Goal: Find specific page/section: Find specific page/section

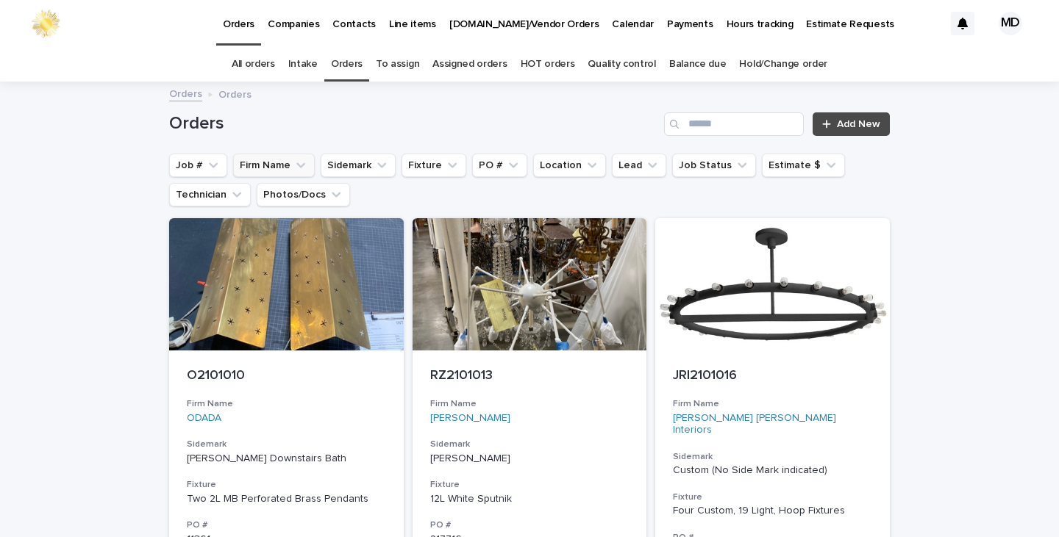
click at [263, 162] on button "Firm Name" at bounding box center [274, 166] width 82 height 24
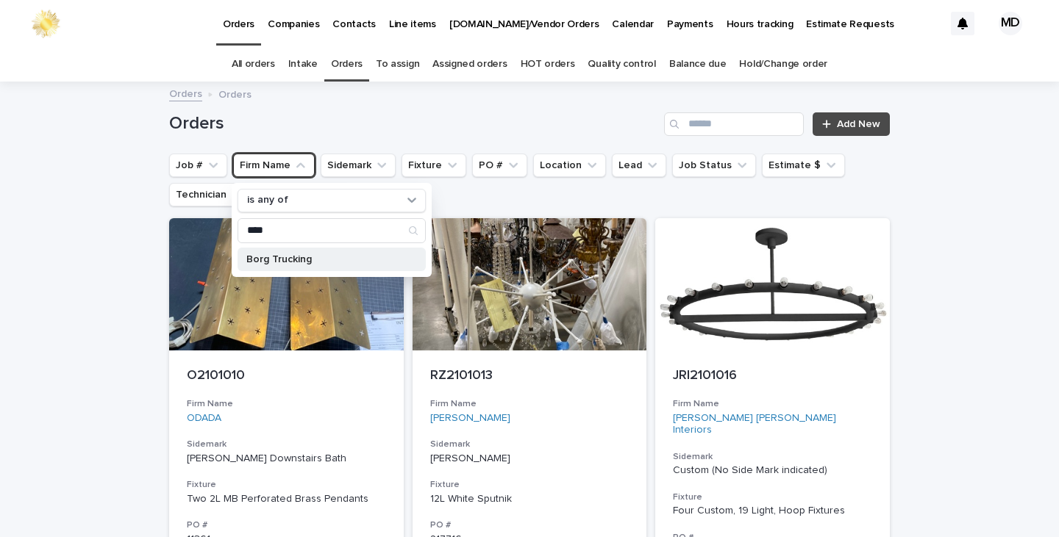
type input "****"
click at [267, 260] on p "Borg Trucking" at bounding box center [324, 259] width 156 height 10
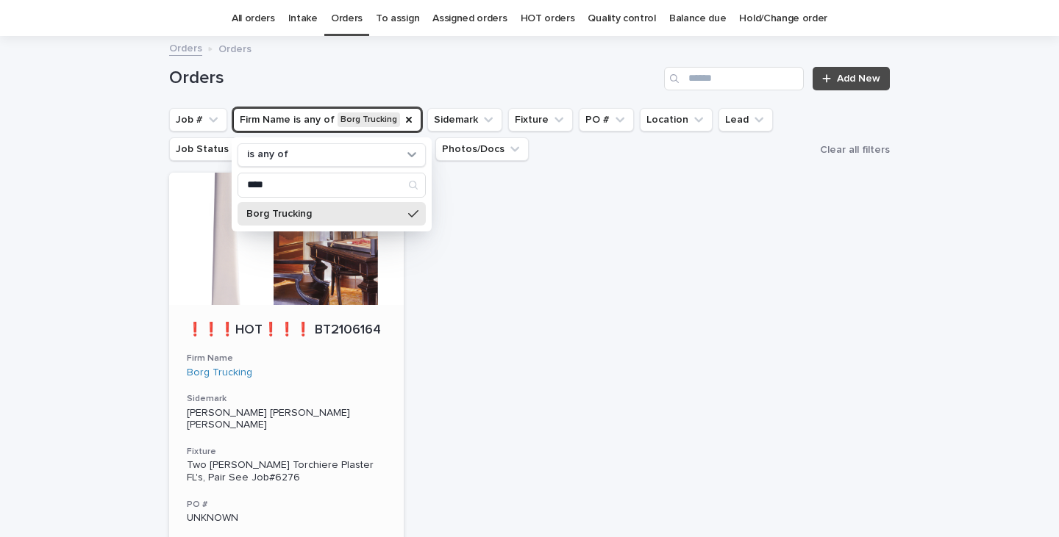
scroll to position [294, 0]
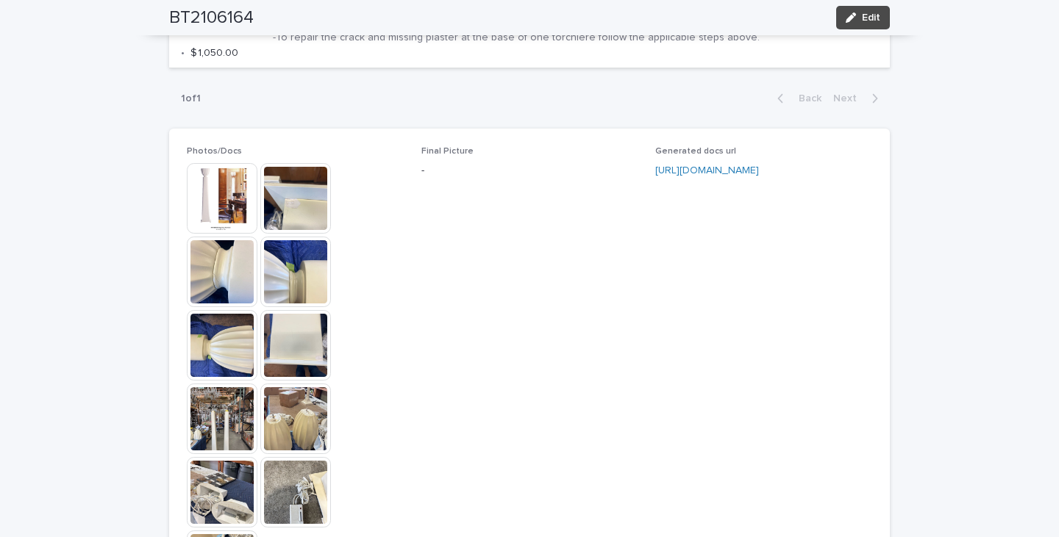
scroll to position [1029, 0]
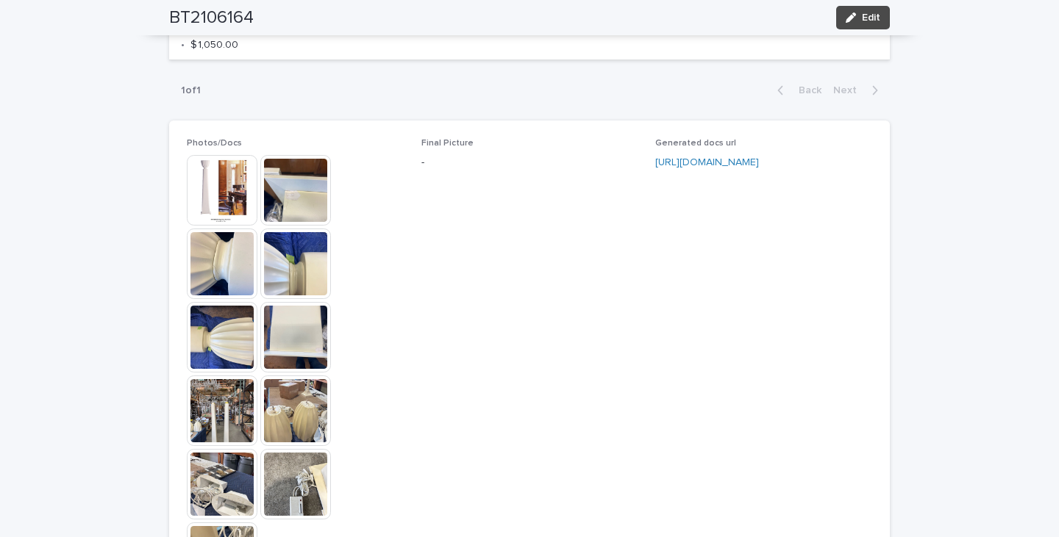
click at [221, 212] on img at bounding box center [222, 190] width 71 height 71
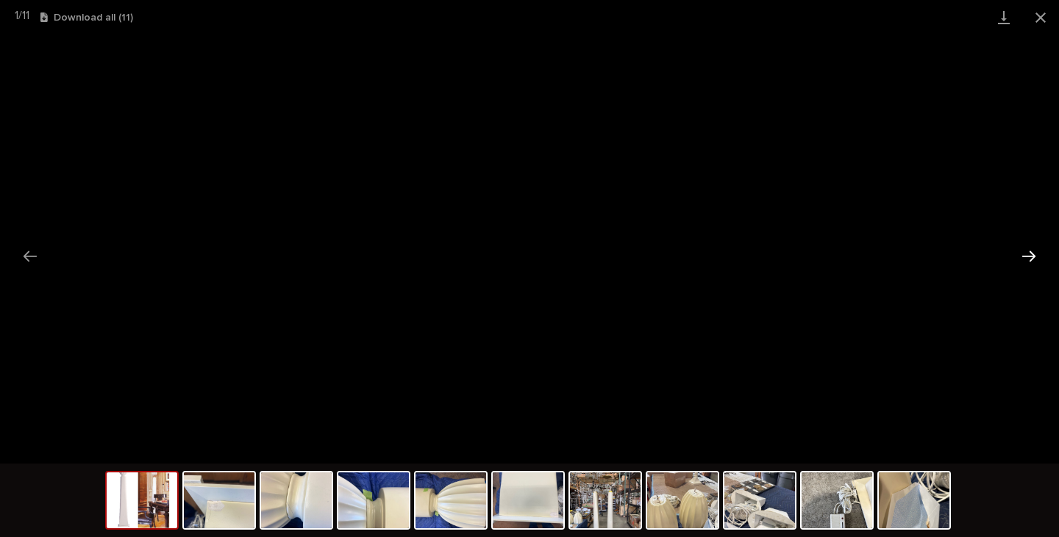
click at [1029, 252] on button "Next slide" at bounding box center [1028, 256] width 31 height 29
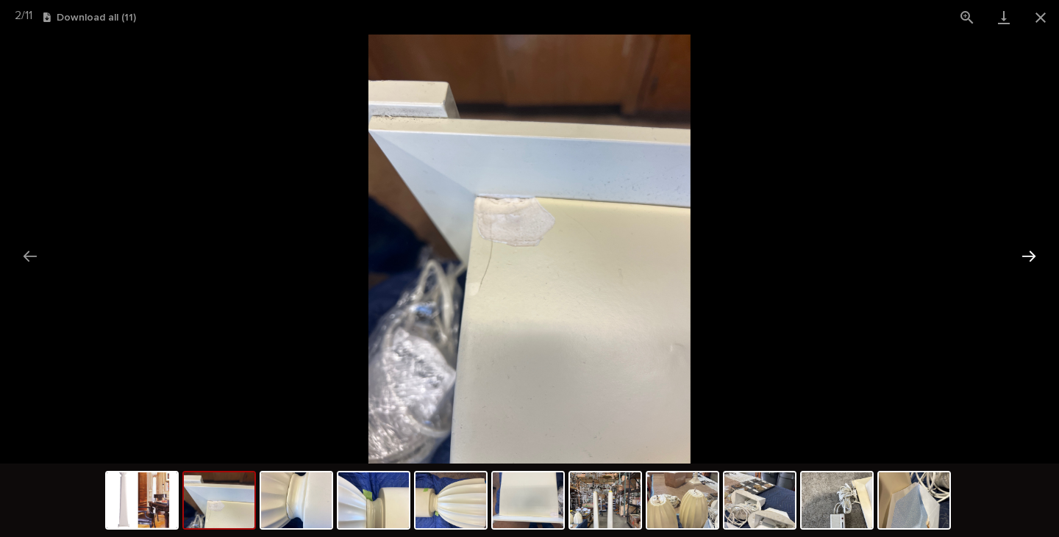
click at [1029, 252] on button "Next slide" at bounding box center [1028, 256] width 31 height 29
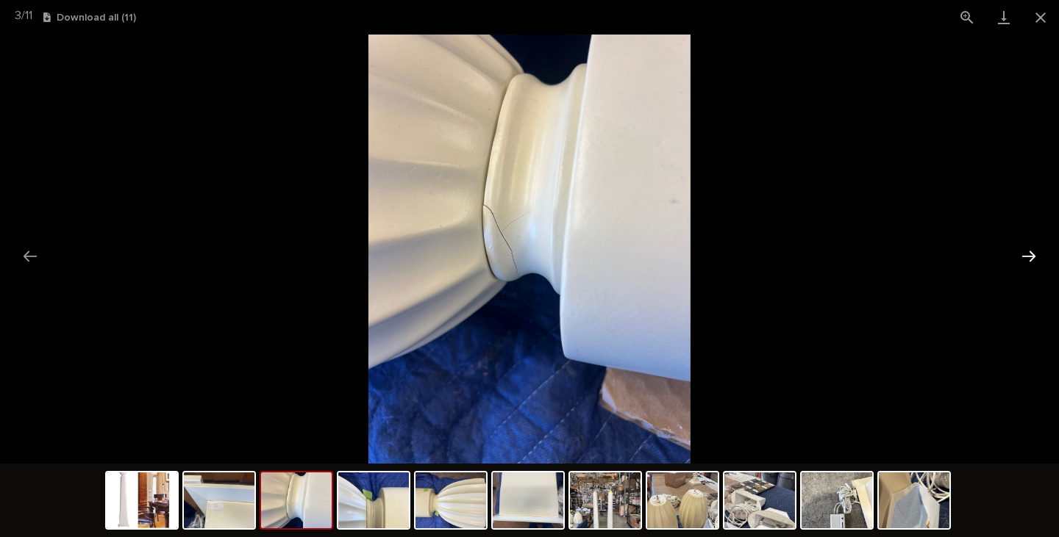
click at [1030, 252] on button "Next slide" at bounding box center [1028, 256] width 31 height 29
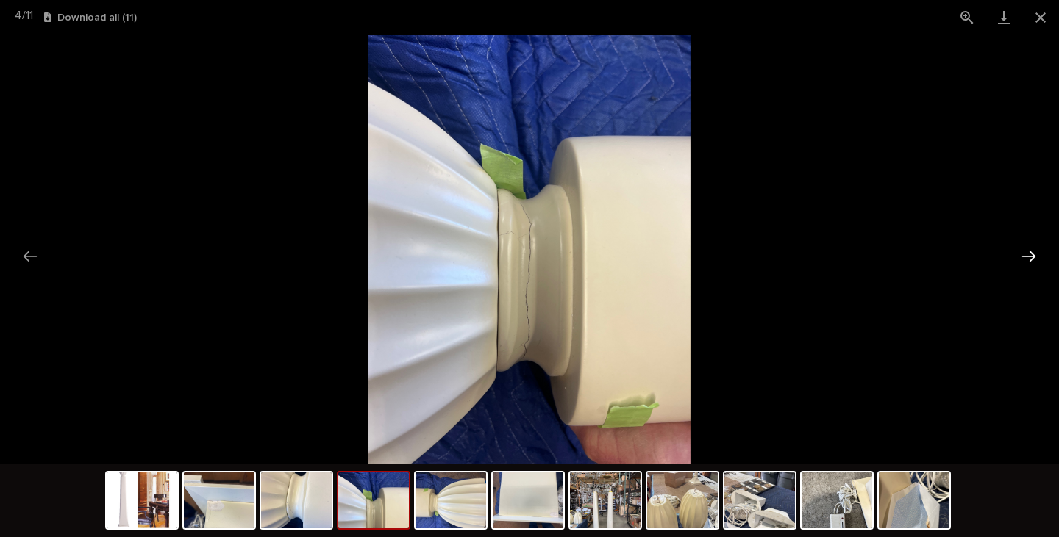
click at [1031, 252] on button "Next slide" at bounding box center [1028, 256] width 31 height 29
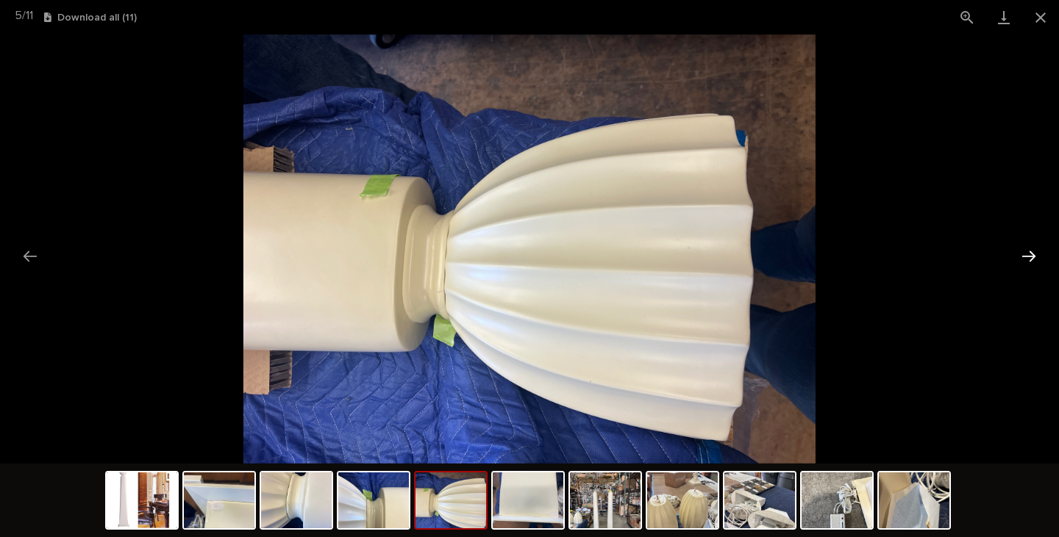
click at [1031, 252] on button "Next slide" at bounding box center [1028, 256] width 31 height 29
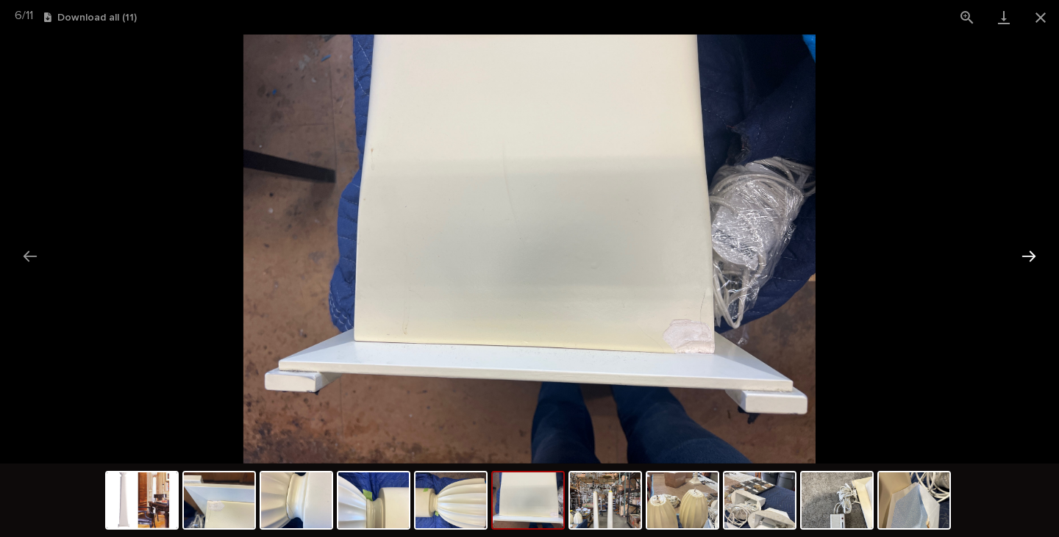
click at [1031, 252] on button "Next slide" at bounding box center [1028, 256] width 31 height 29
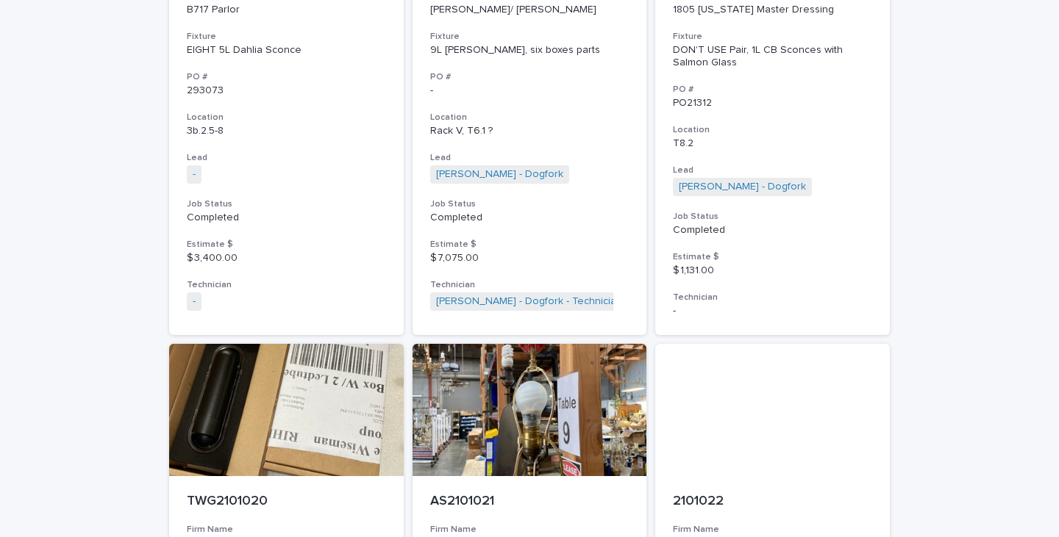
scroll to position [47, 0]
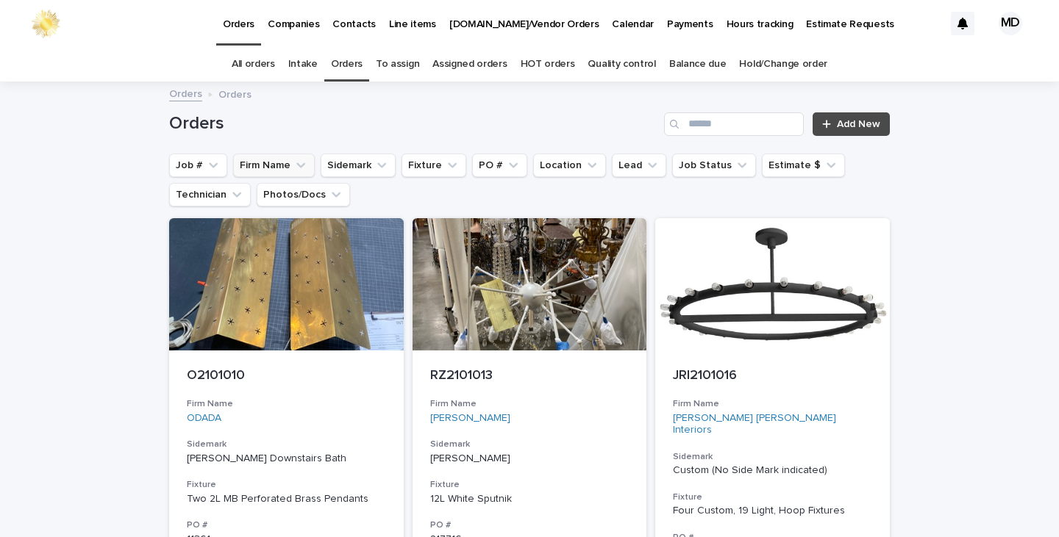
click at [266, 162] on button "Firm Name" at bounding box center [274, 166] width 82 height 24
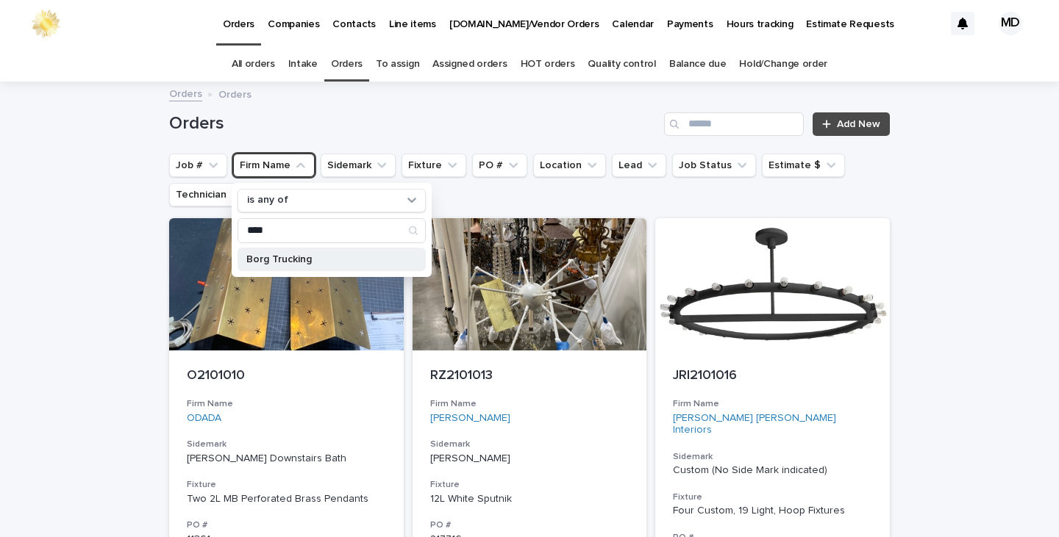
type input "****"
click at [289, 258] on p "Borg Trucking" at bounding box center [324, 259] width 156 height 10
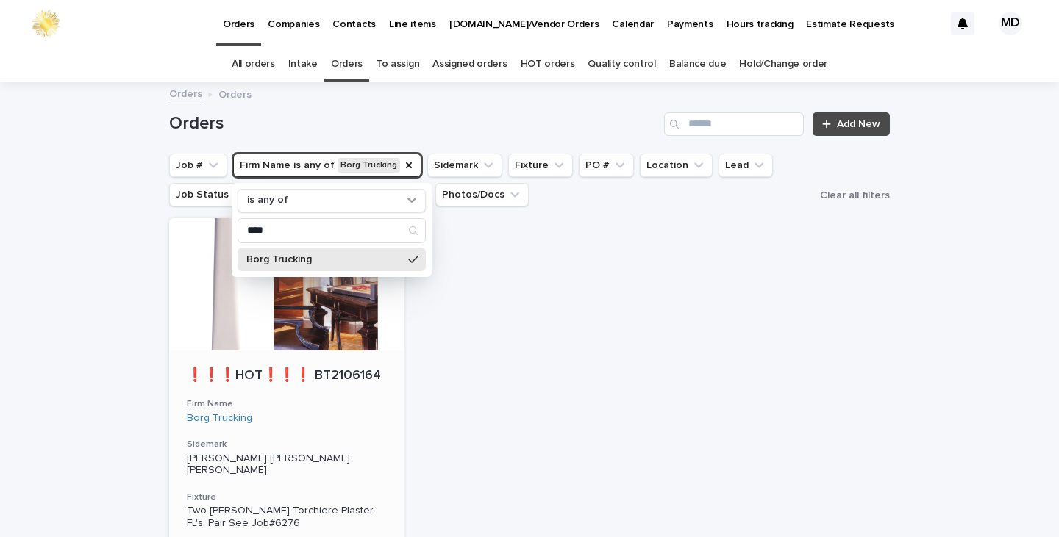
click at [317, 312] on div at bounding box center [286, 284] width 234 height 132
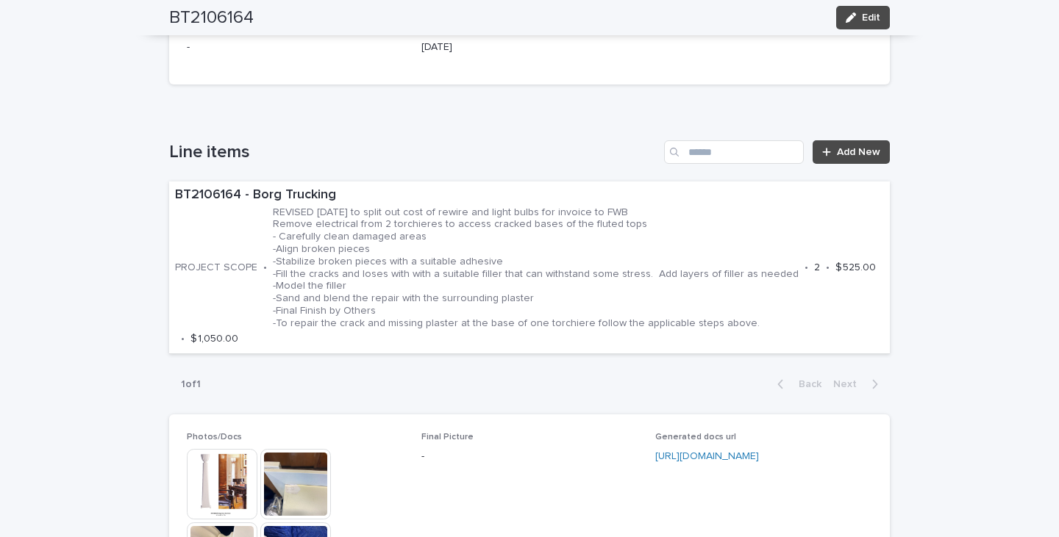
scroll to position [1029, 0]
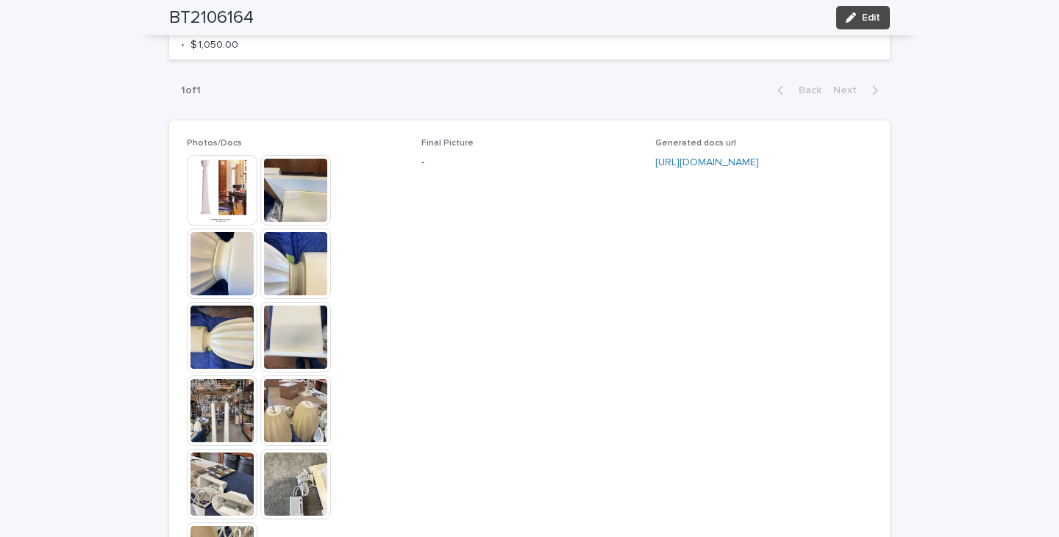
click at [301, 223] on img at bounding box center [295, 190] width 71 height 71
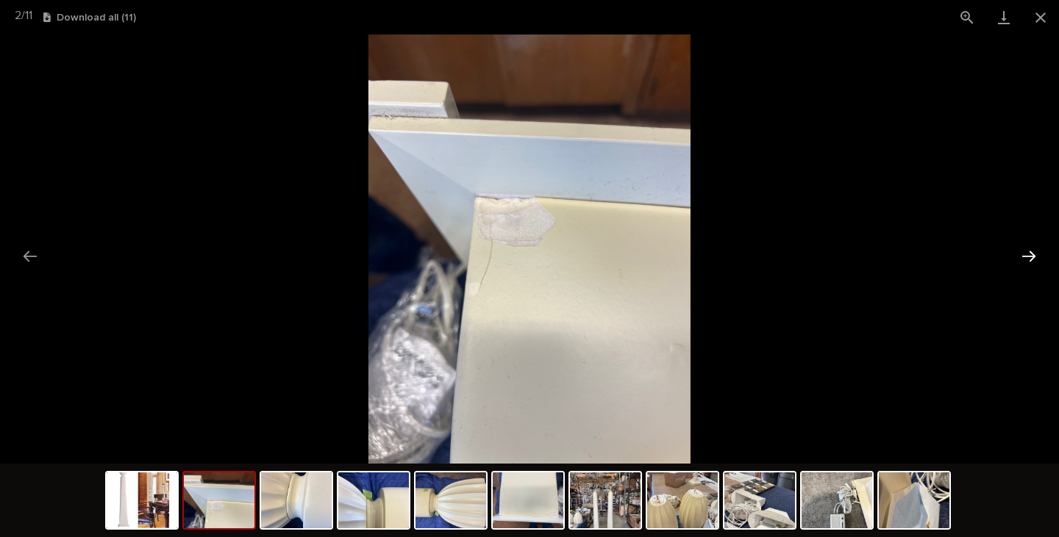
click at [1027, 256] on button "Next slide" at bounding box center [1028, 256] width 31 height 29
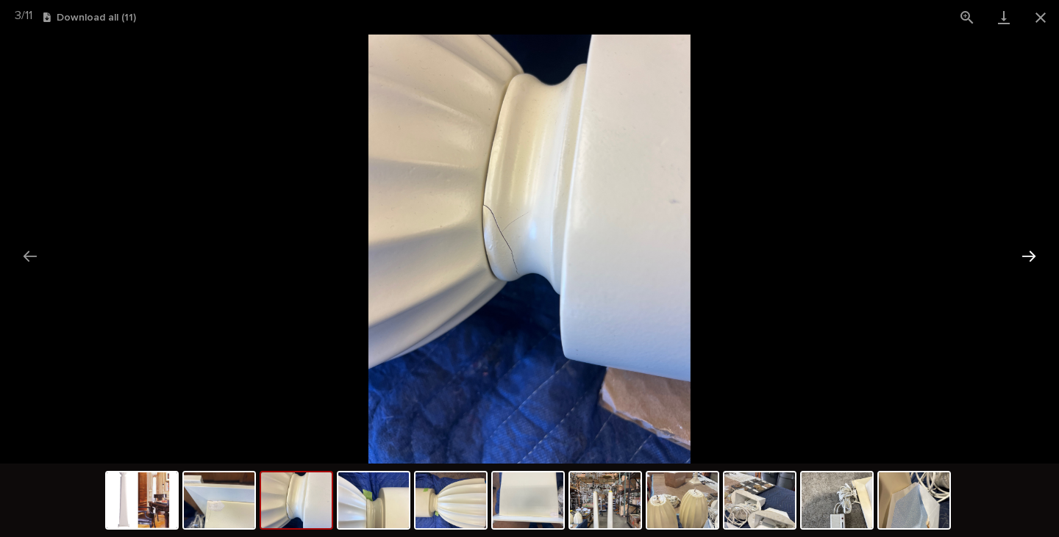
click at [1027, 256] on button "Next slide" at bounding box center [1028, 256] width 31 height 29
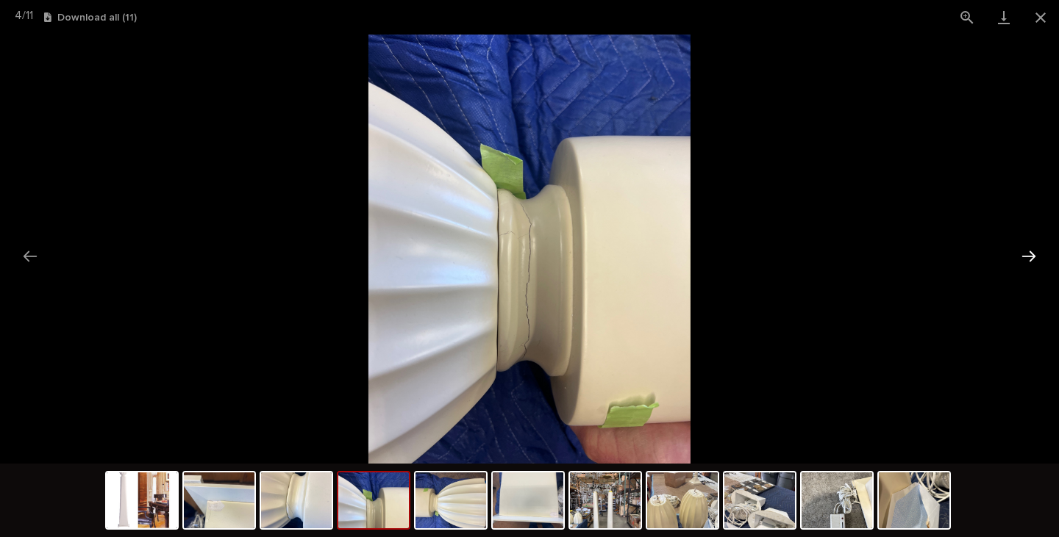
click at [1028, 256] on button "Next slide" at bounding box center [1028, 256] width 31 height 29
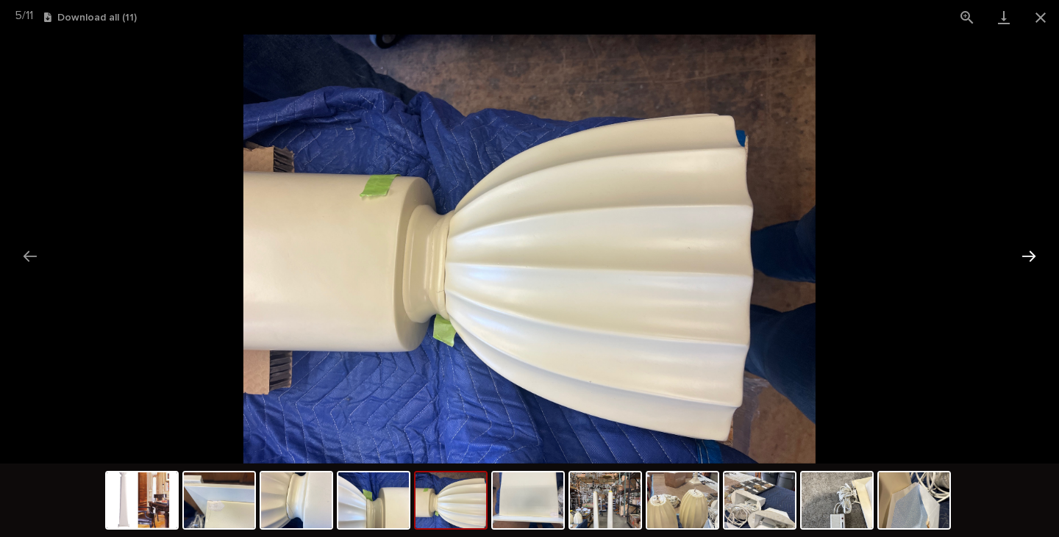
click at [1028, 256] on button "Next slide" at bounding box center [1028, 256] width 31 height 29
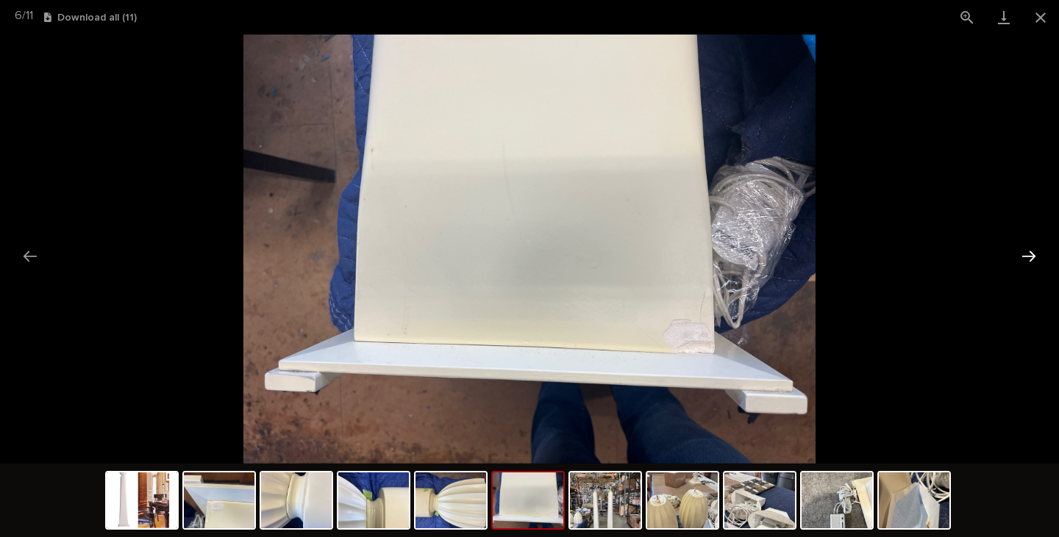
click at [1028, 256] on button "Next slide" at bounding box center [1028, 256] width 31 height 29
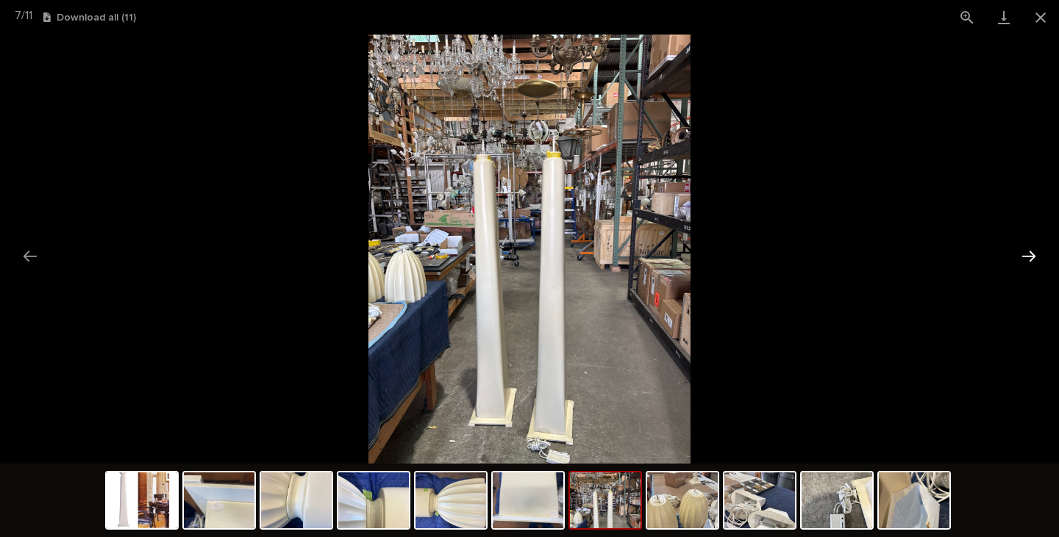
click at [1028, 256] on button "Next slide" at bounding box center [1028, 256] width 31 height 29
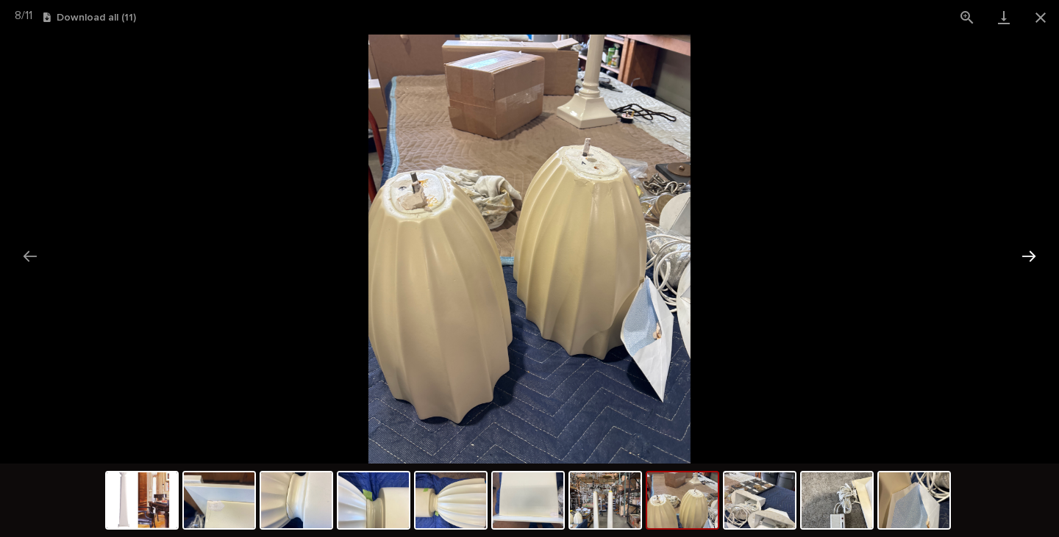
click at [1028, 256] on button "Next slide" at bounding box center [1028, 256] width 31 height 29
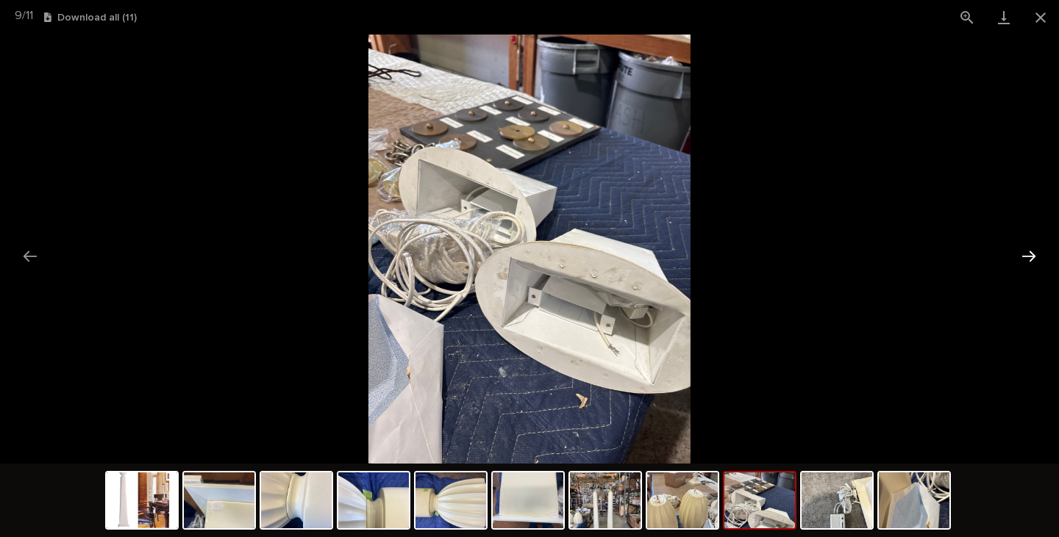
click at [1028, 256] on button "Next slide" at bounding box center [1028, 256] width 31 height 29
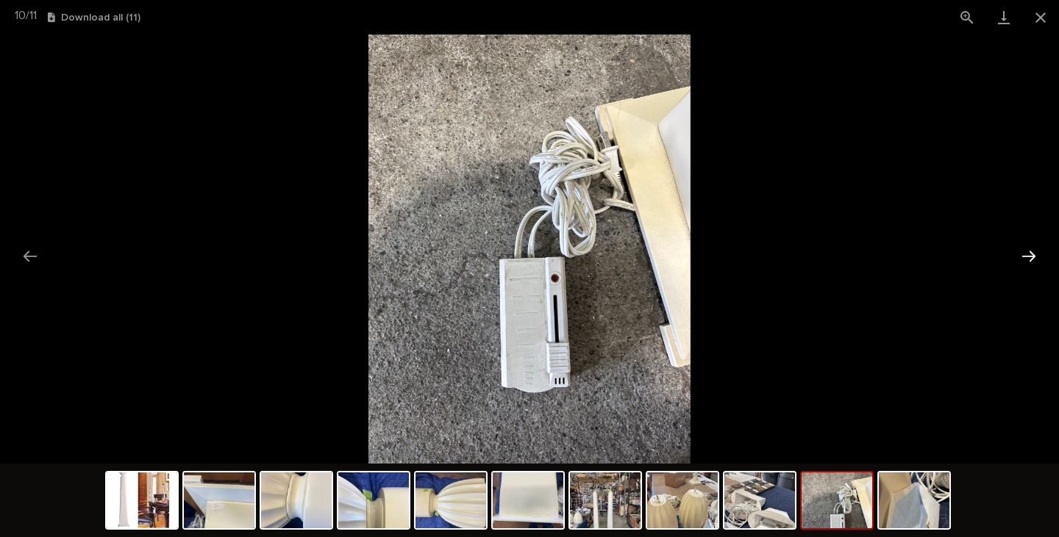
click at [1028, 256] on button "Next slide" at bounding box center [1028, 256] width 31 height 29
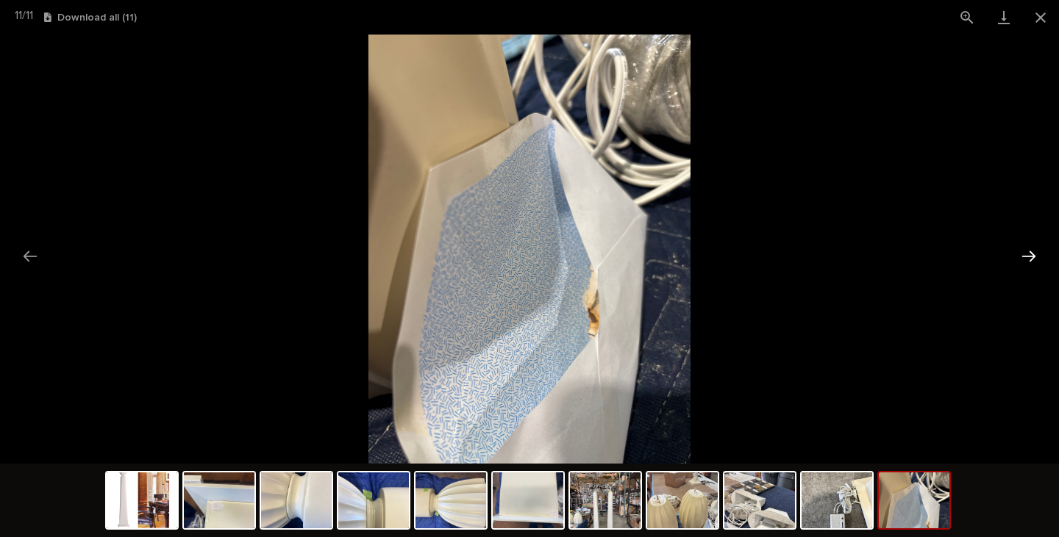
click at [1028, 256] on button "Next slide" at bounding box center [1028, 256] width 31 height 29
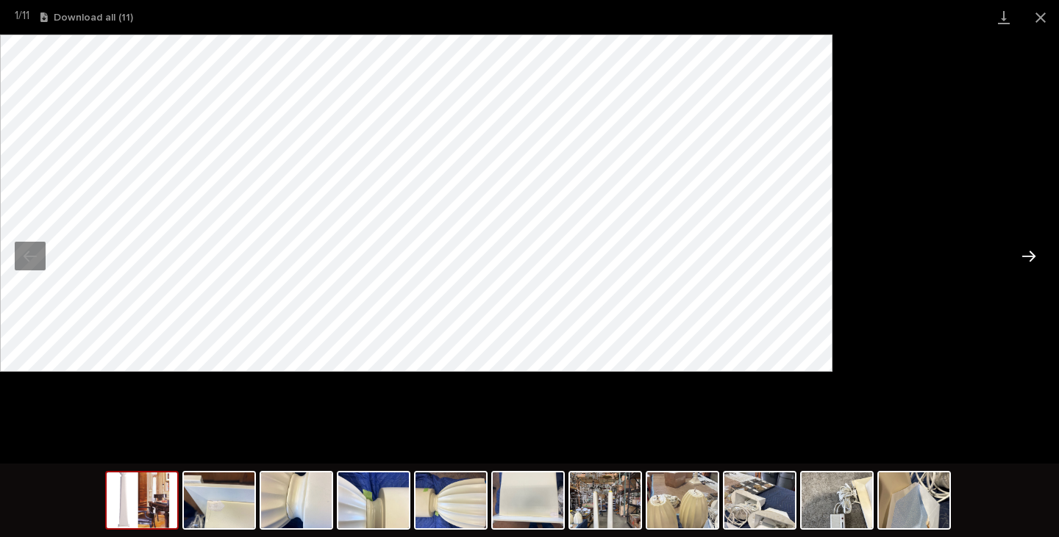
click at [1028, 256] on button "Next slide" at bounding box center [1028, 256] width 31 height 29
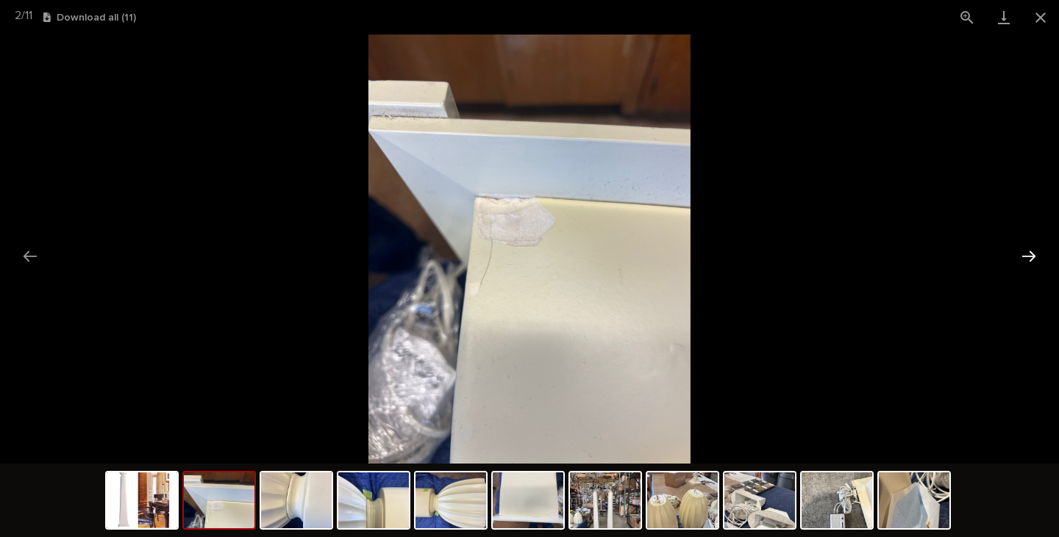
click at [1028, 256] on button "Next slide" at bounding box center [1028, 256] width 31 height 29
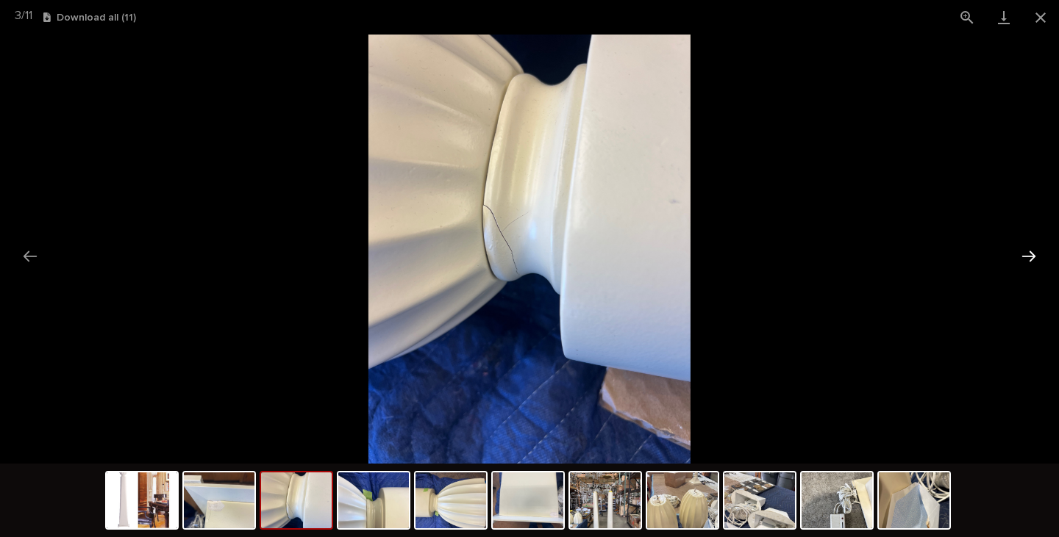
click at [1028, 256] on button "Next slide" at bounding box center [1028, 256] width 31 height 29
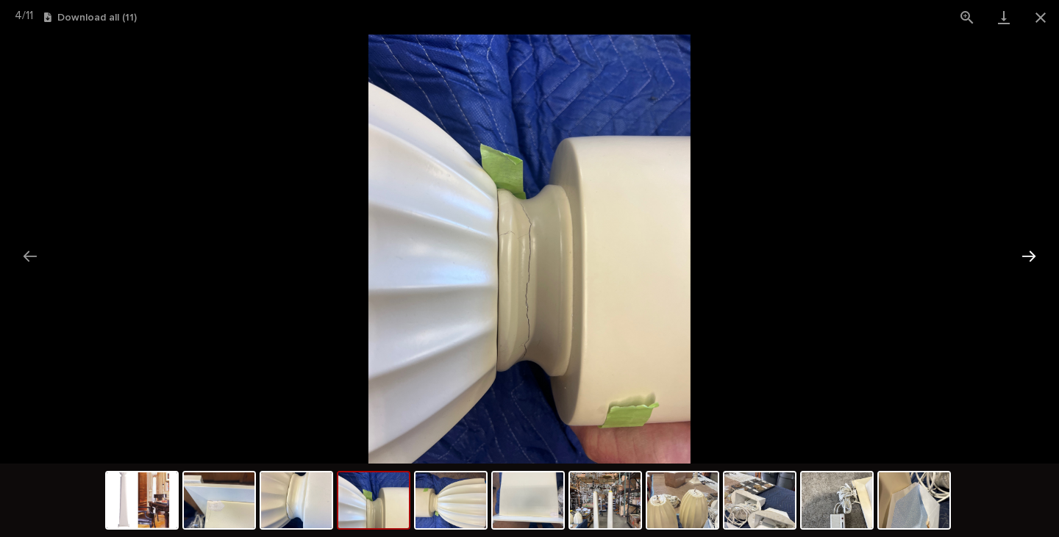
click at [1029, 256] on button "Next slide" at bounding box center [1028, 256] width 31 height 29
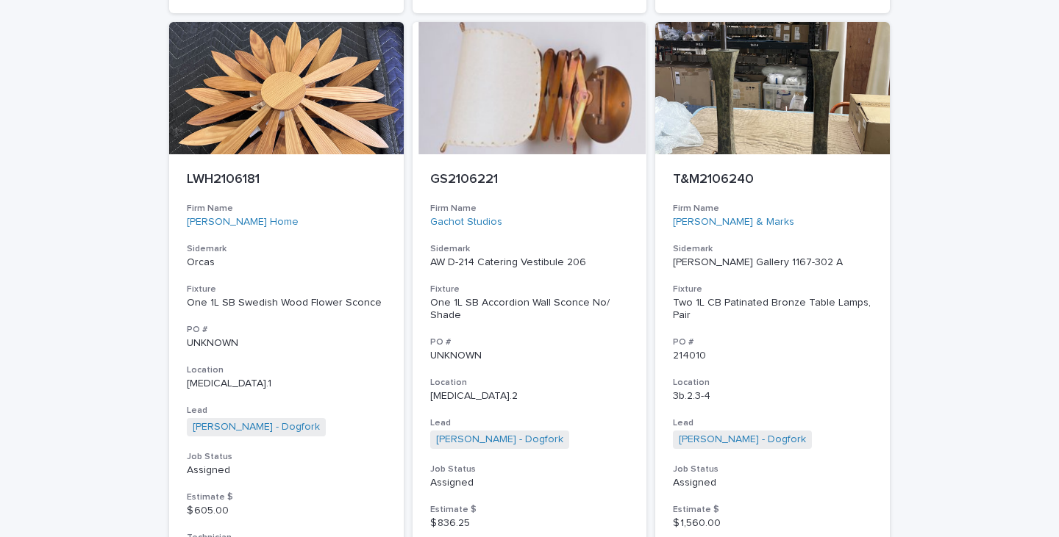
scroll to position [1985, 0]
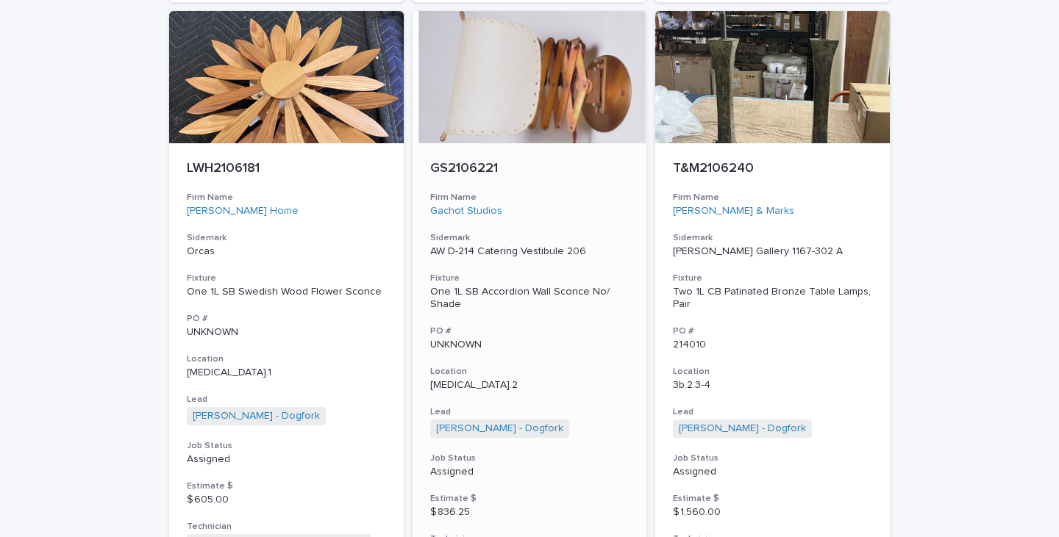
click at [482, 309] on div "One 1L SB Accordion Wall Sconce No/ Shade" at bounding box center [529, 298] width 199 height 25
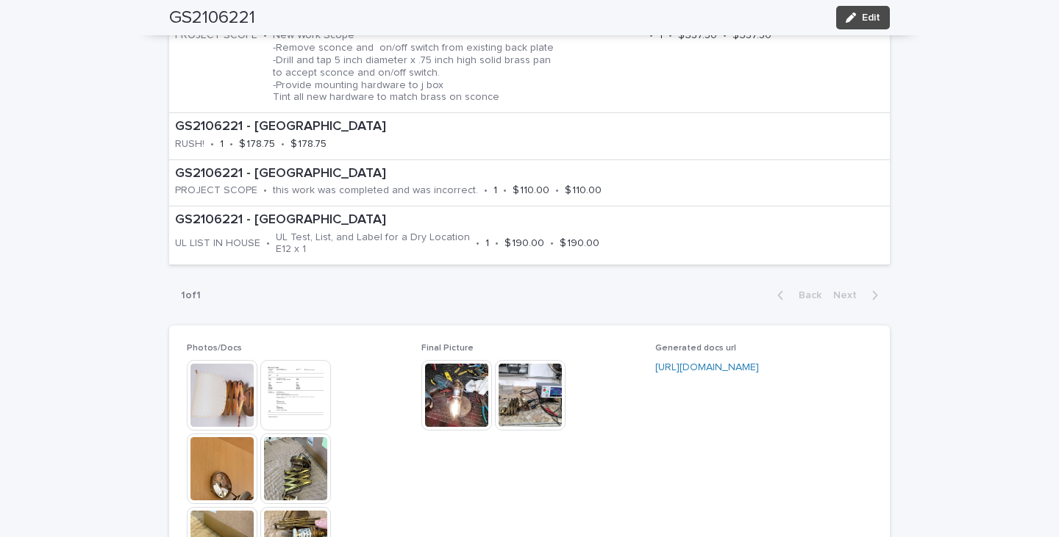
scroll to position [1176, 0]
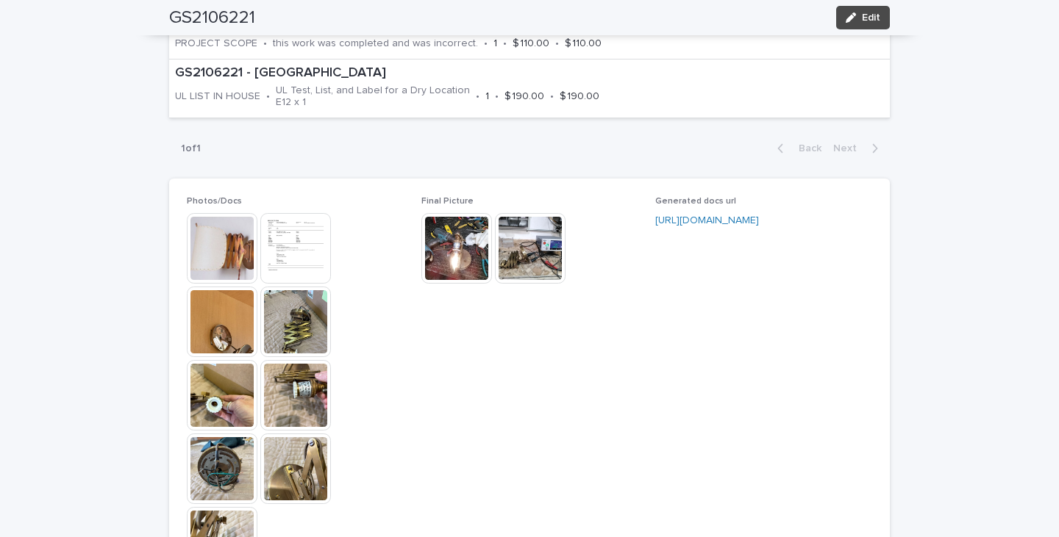
click at [284, 335] on img at bounding box center [295, 322] width 71 height 71
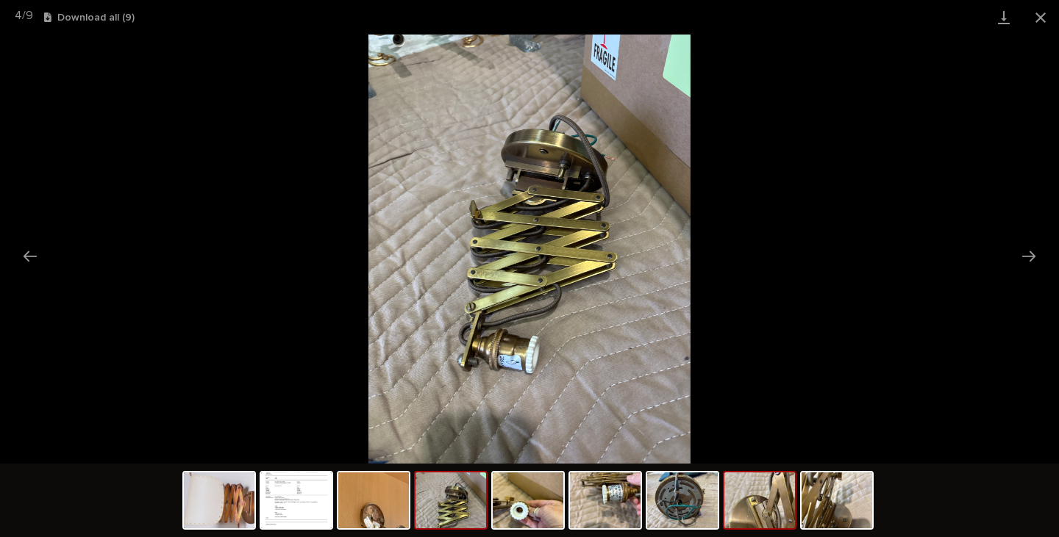
click at [772, 521] on img at bounding box center [759, 501] width 71 height 56
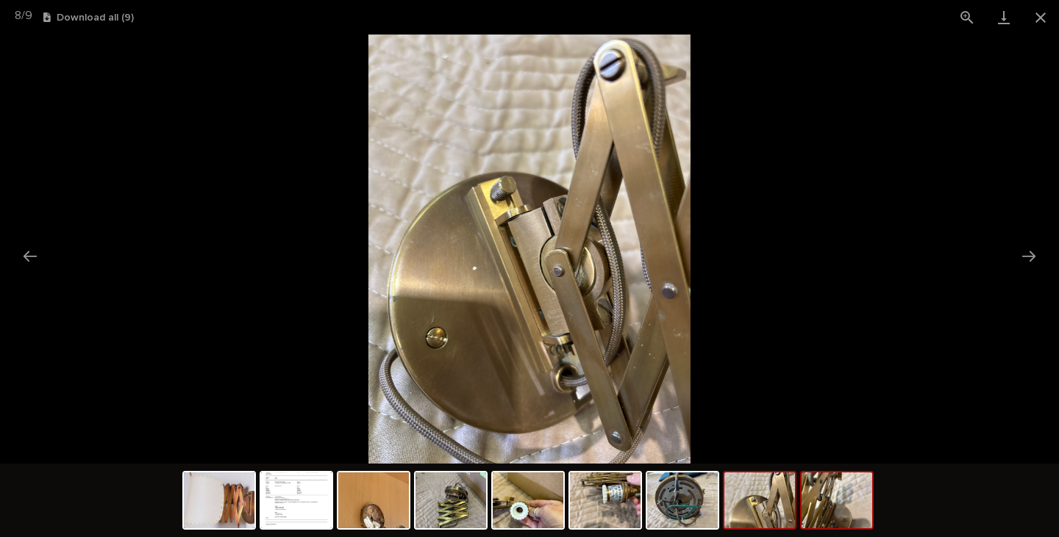
click at [852, 513] on img at bounding box center [836, 501] width 71 height 56
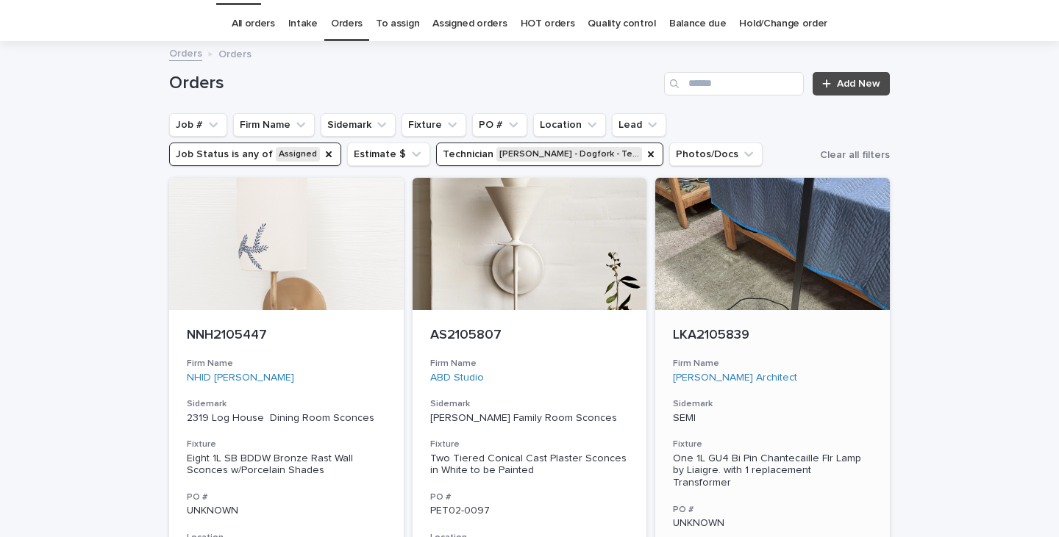
scroll to position [47, 0]
